Goal: Task Accomplishment & Management: Manage account settings

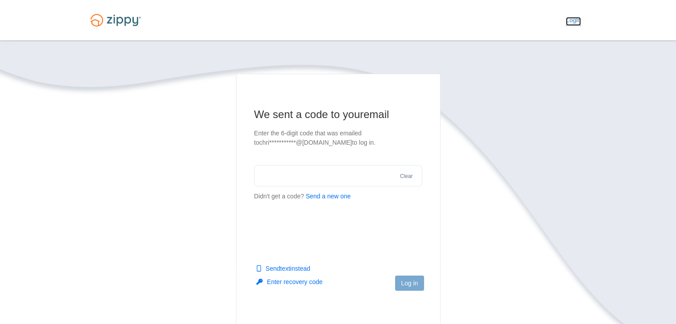
click at [575, 21] on link "Login" at bounding box center [572, 21] width 15 height 9
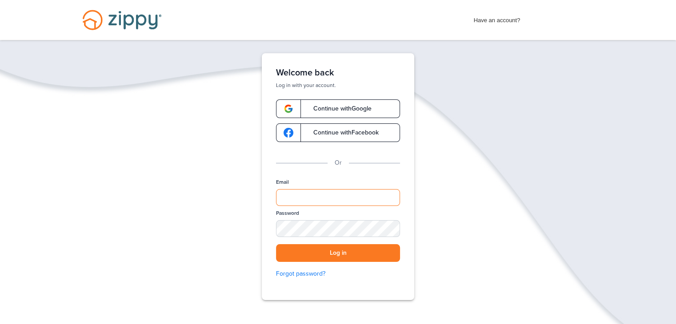
type input "**********"
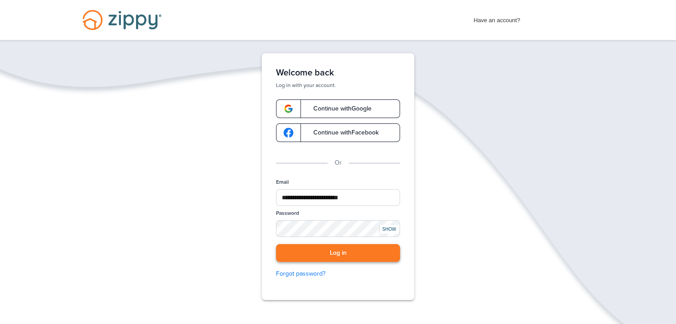
click at [338, 253] on button "Log in" at bounding box center [338, 253] width 124 height 18
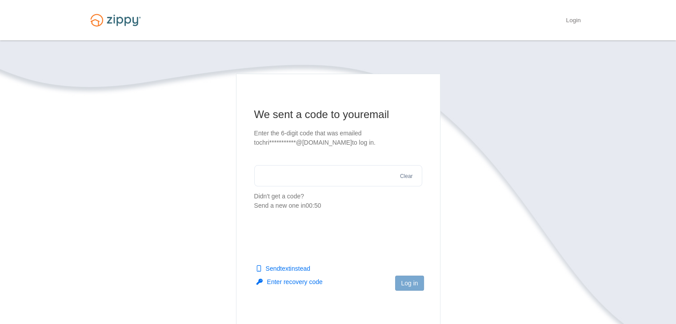
click at [287, 269] on button "Send text instead" at bounding box center [283, 268] width 54 height 9
click at [272, 167] on input "text" at bounding box center [338, 175] width 168 height 21
type input "******"
click at [412, 286] on button "Log in" at bounding box center [409, 283] width 28 height 15
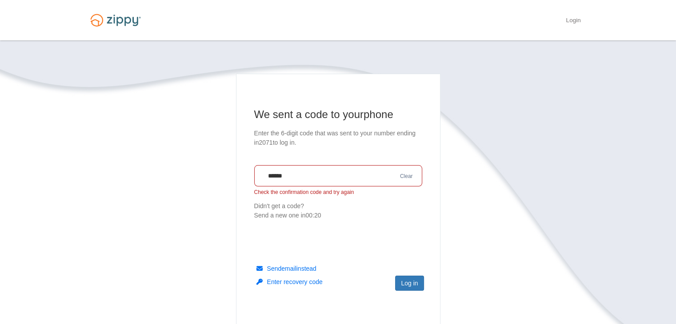
click at [405, 176] on button "Clear" at bounding box center [406, 176] width 18 height 8
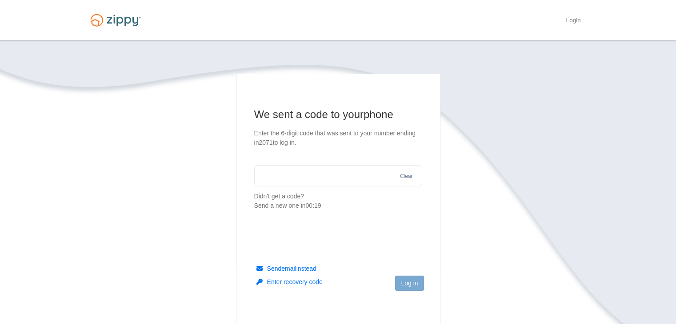
click at [288, 171] on input "text" at bounding box center [338, 175] width 168 height 21
type input "******"
click at [409, 284] on button "Log in" at bounding box center [409, 283] width 28 height 15
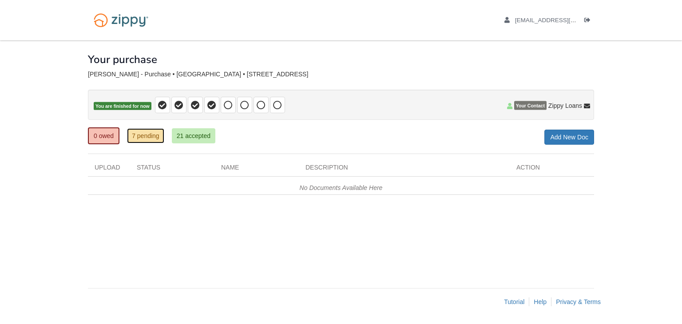
click at [143, 134] on link "7 pending" at bounding box center [145, 135] width 37 height 15
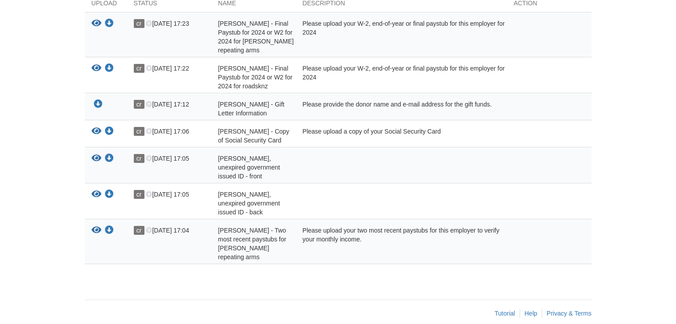
scroll to position [184, 0]
click at [530, 309] on link "Help" at bounding box center [530, 312] width 13 height 7
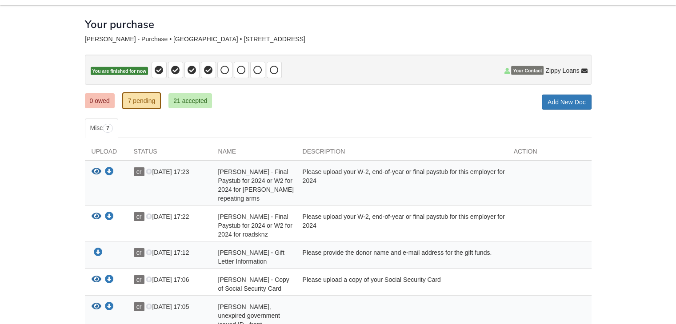
scroll to position [7, 0]
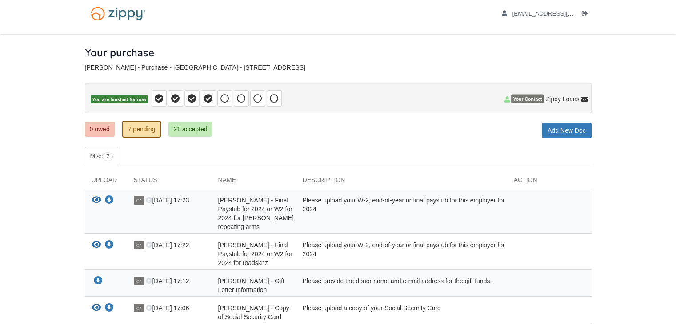
click at [601, 245] on body "chrisrieber1994@gmail.com Logout" at bounding box center [338, 252] width 676 height 519
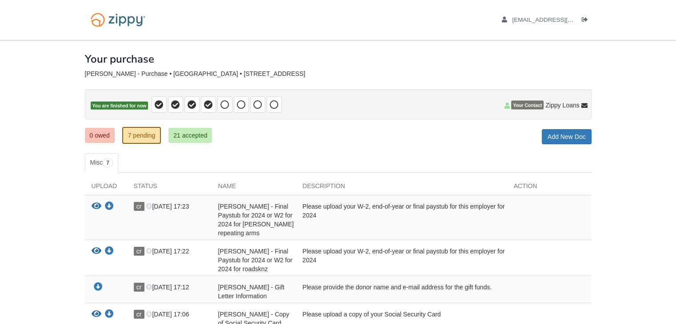
scroll to position [0, 0]
click at [582, 21] on icon "Log out" at bounding box center [584, 20] width 6 height 6
